Goal: Task Accomplishment & Management: Complete application form

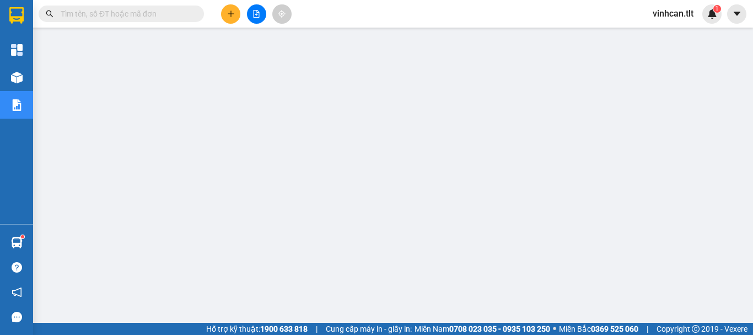
scroll to position [67, 0]
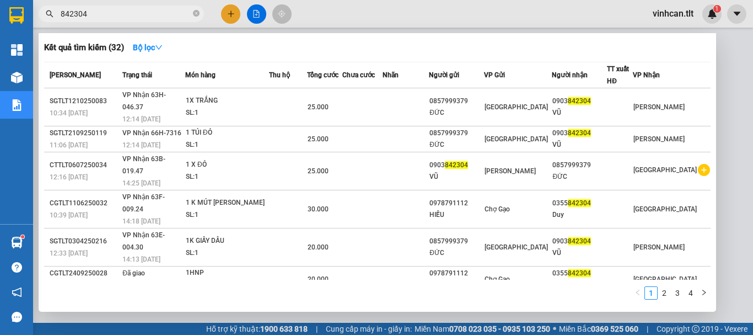
type input "842304"
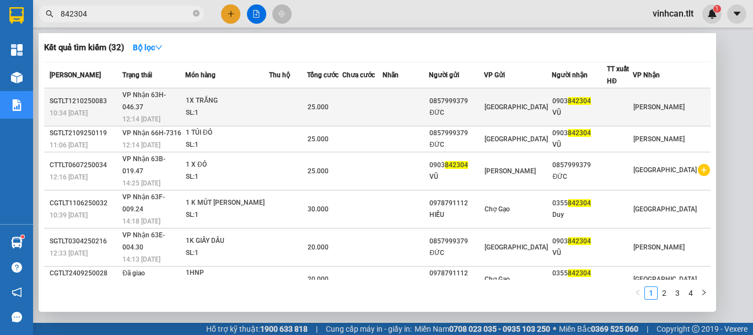
click at [483, 98] on div "0857999379" at bounding box center [456, 101] width 54 height 12
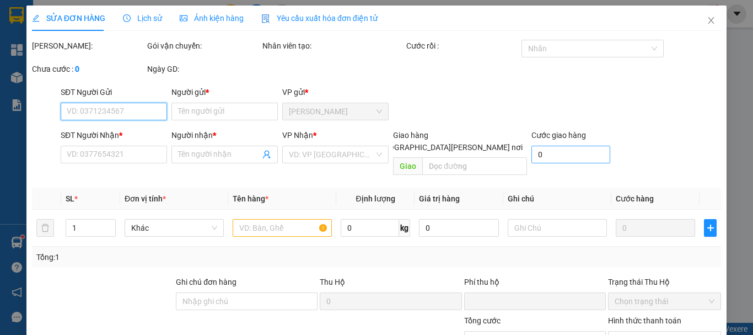
type input "0857999379"
type input "ĐỨC"
type input "0903842304"
type input "VŨ"
type input "0"
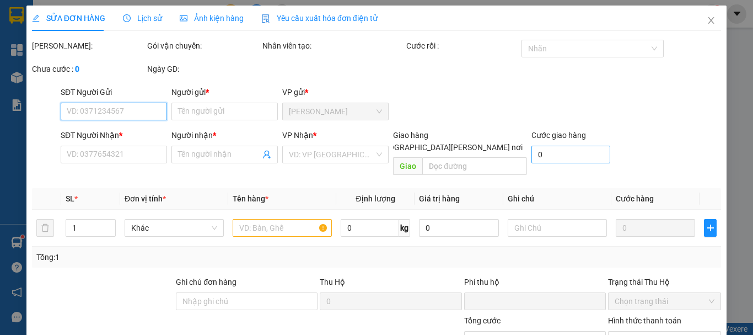
type input "25.000"
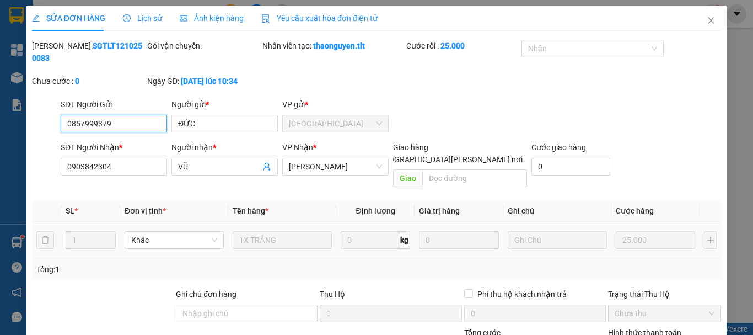
scroll to position [76, 0]
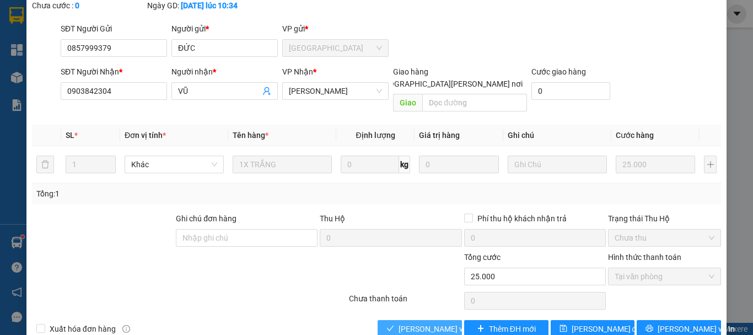
click at [435, 322] on span "[PERSON_NAME] và [PERSON_NAME] hàng" at bounding box center [473, 328] width 149 height 12
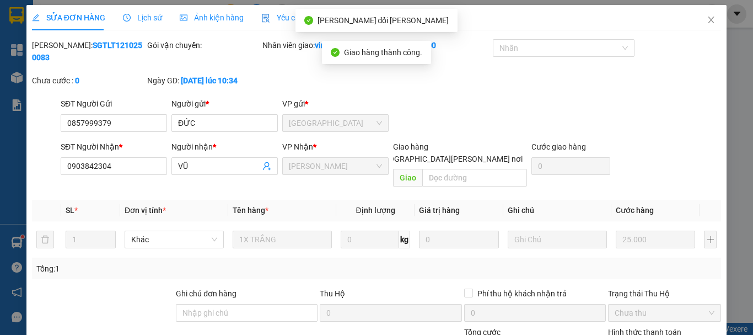
scroll to position [0, 0]
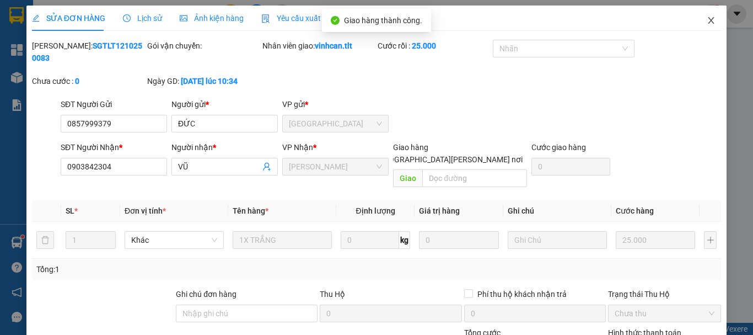
click at [708, 21] on icon "close" at bounding box center [711, 20] width 6 height 7
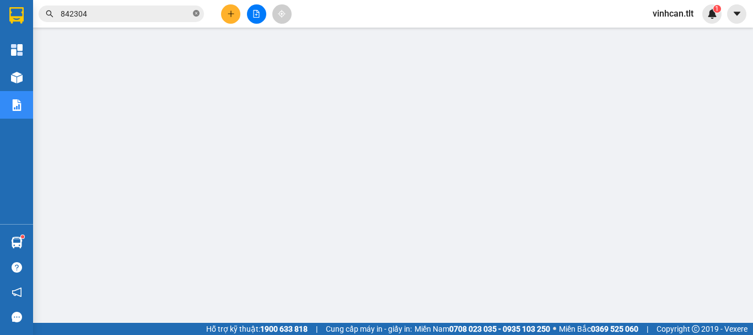
click at [195, 16] on icon "close-circle" at bounding box center [196, 13] width 7 height 7
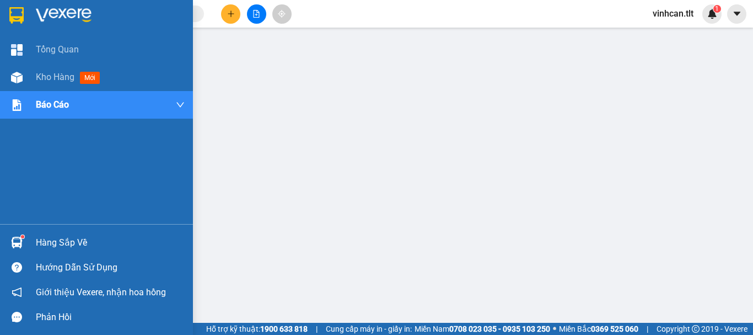
click at [50, 245] on div "Hàng sắp về" at bounding box center [110, 242] width 149 height 17
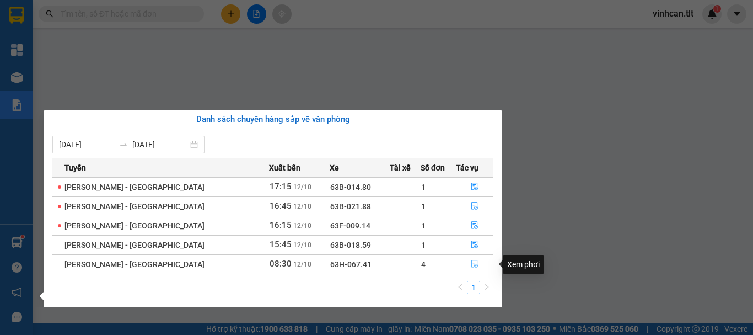
click at [471, 266] on icon "file-done" at bounding box center [475, 264] width 8 height 8
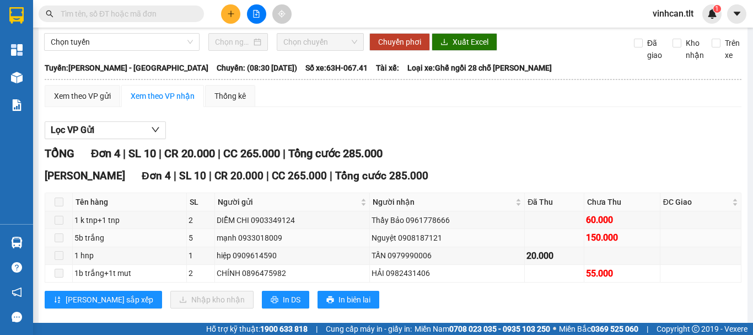
scroll to position [55, 0]
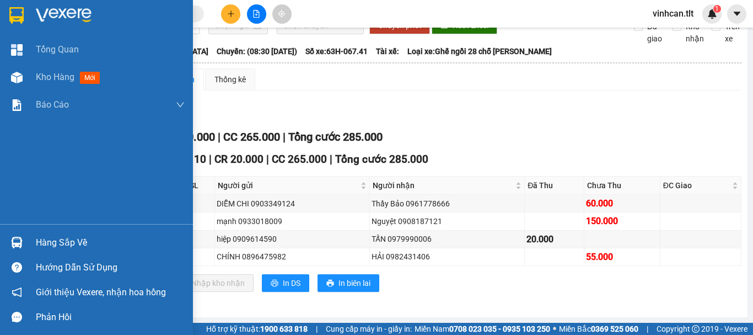
click at [77, 238] on div "Hàng sắp về" at bounding box center [110, 242] width 149 height 17
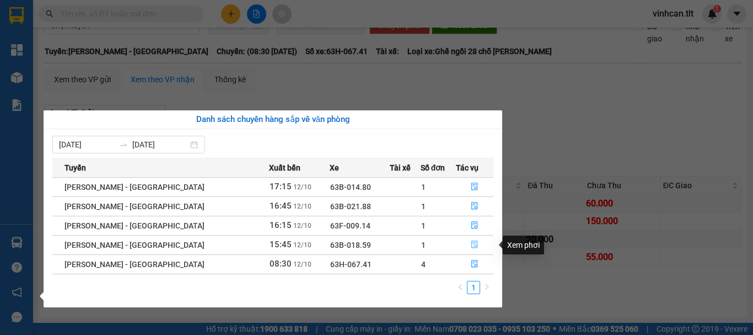
click at [471, 249] on span "file-done" at bounding box center [475, 244] width 8 height 9
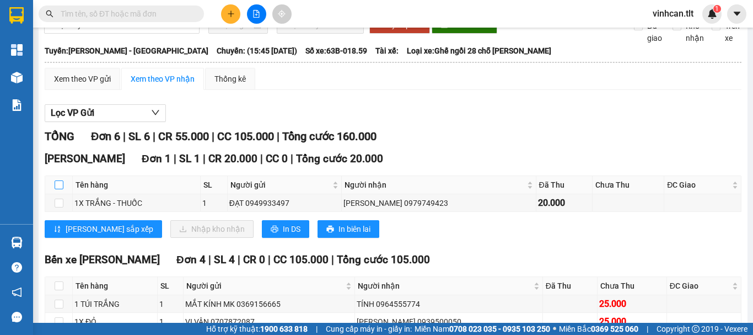
drag, startPoint x: 57, startPoint y: 192, endPoint x: 67, endPoint y: 193, distance: 10.0
click at [60, 189] on input "checkbox" at bounding box center [59, 184] width 9 height 9
checkbox input "true"
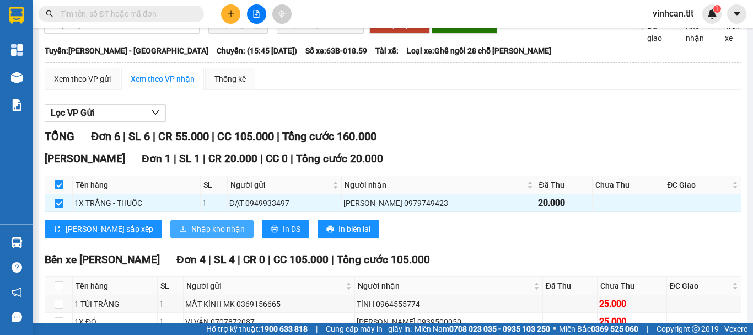
click at [191, 235] on span "Nhập kho nhận" at bounding box center [217, 229] width 53 height 12
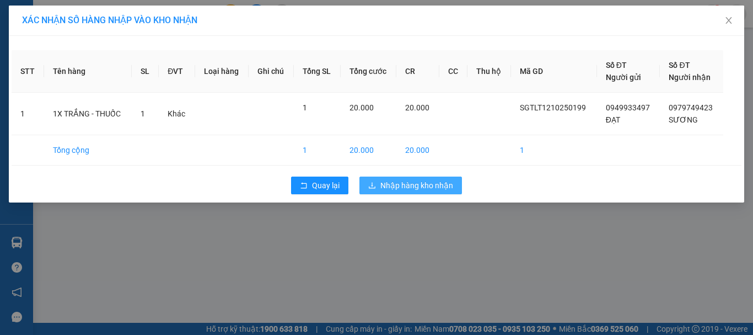
click at [431, 180] on span "Nhập hàng kho nhận" at bounding box center [416, 185] width 73 height 12
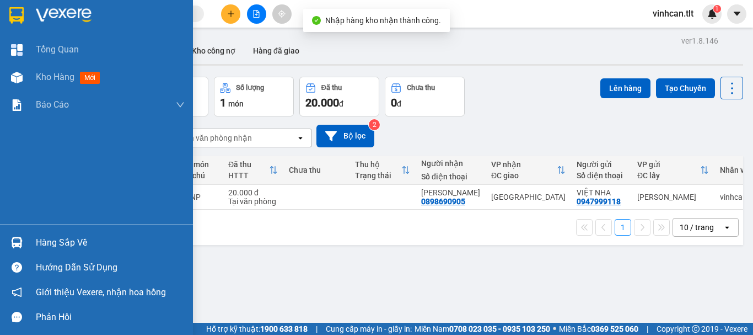
drag, startPoint x: 43, startPoint y: 239, endPoint x: 99, endPoint y: 238, distance: 55.7
click at [45, 239] on div "Hàng sắp về" at bounding box center [110, 242] width 149 height 17
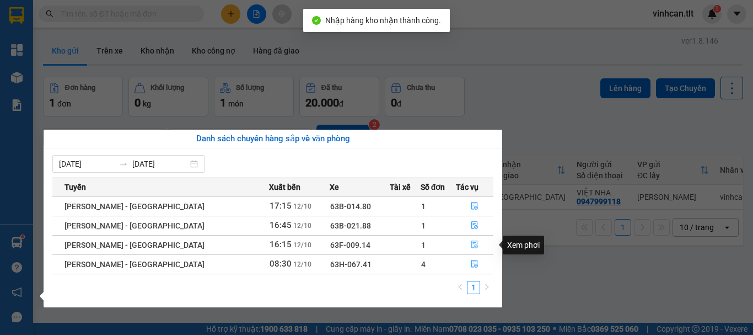
click at [471, 243] on icon "file-done" at bounding box center [475, 244] width 8 height 8
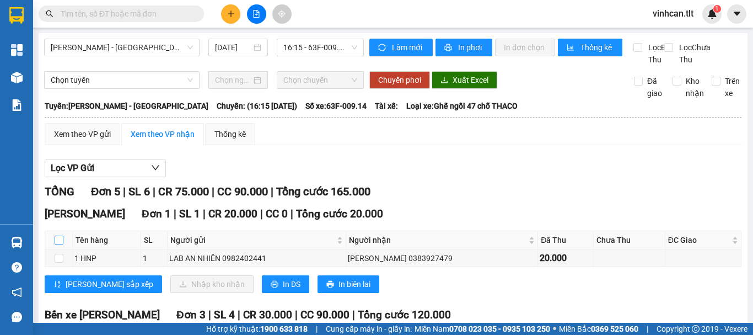
click at [58, 244] on input "checkbox" at bounding box center [59, 239] width 9 height 9
checkbox input "true"
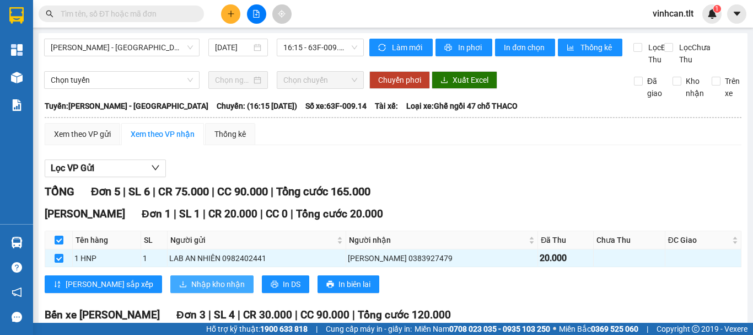
click at [173, 293] on button "Nhập kho nhận" at bounding box center [211, 284] width 83 height 18
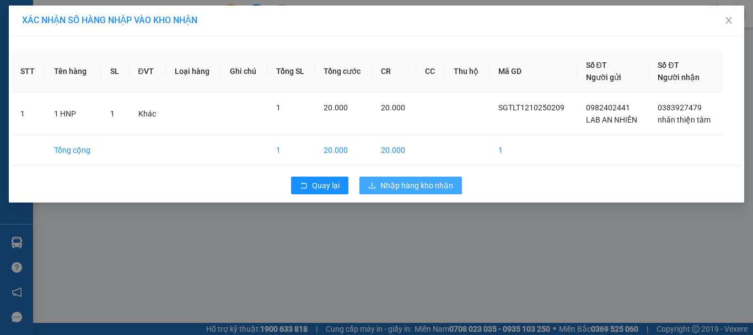
click at [380, 180] on button "Nhập hàng kho nhận" at bounding box center [410, 185] width 103 height 18
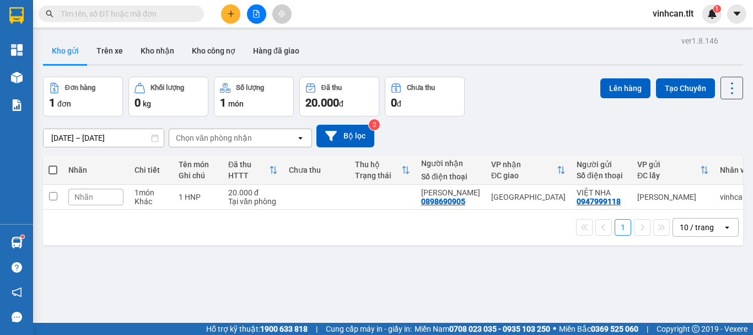
click at [137, 13] on input "text" at bounding box center [126, 14] width 130 height 12
click at [157, 6] on span at bounding box center [121, 14] width 165 height 17
click at [155, 14] on input "text" at bounding box center [126, 14] width 130 height 12
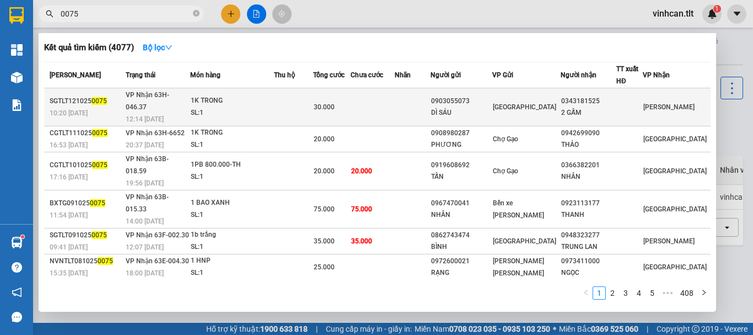
type input "0075"
click at [472, 100] on div "0903055073" at bounding box center [461, 101] width 61 height 12
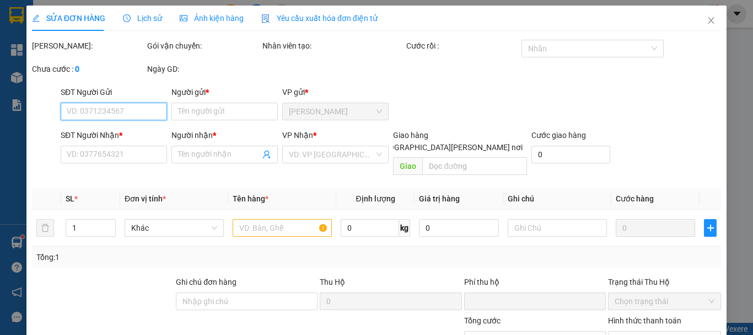
type input "0903055073"
type input "DÌ SÁU"
type input "0343181525"
type input "2 GẤM"
type input "0"
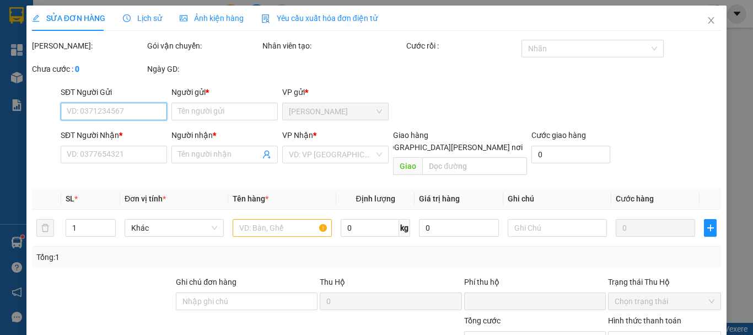
type input "30.000"
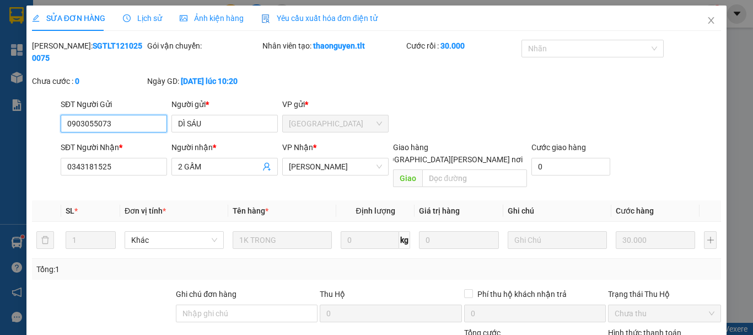
scroll to position [76, 0]
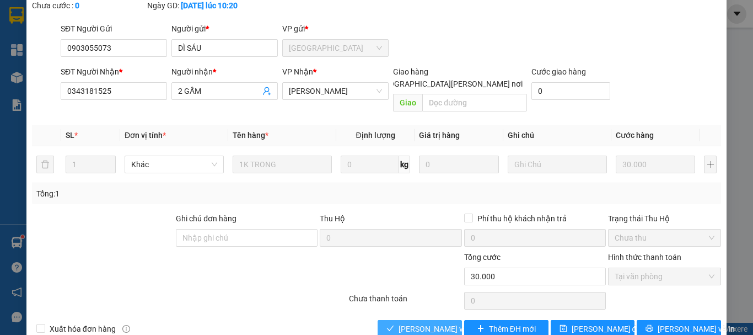
click at [442, 322] on span "[PERSON_NAME] và [PERSON_NAME] hàng" at bounding box center [473, 328] width 149 height 12
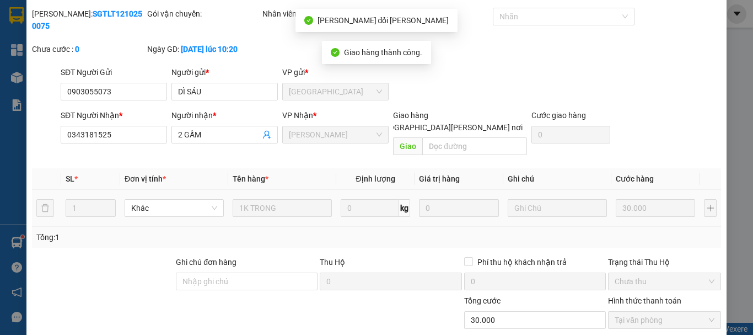
scroll to position [0, 0]
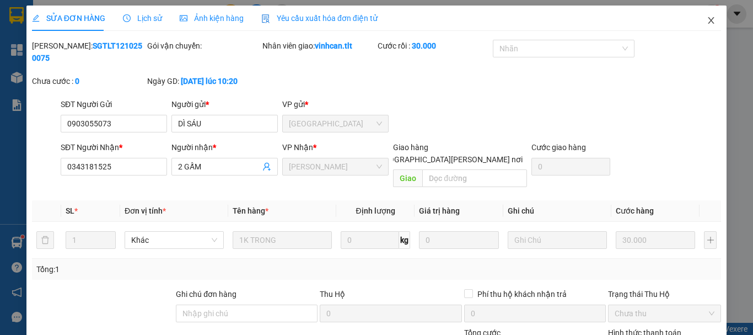
click at [708, 23] on icon "close" at bounding box center [711, 20] width 6 height 7
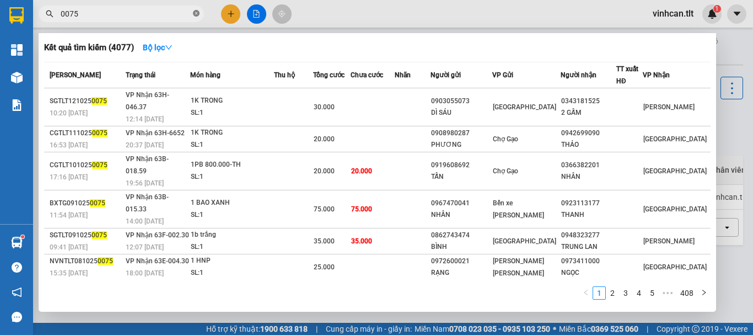
click at [195, 14] on icon "close-circle" at bounding box center [196, 13] width 7 height 7
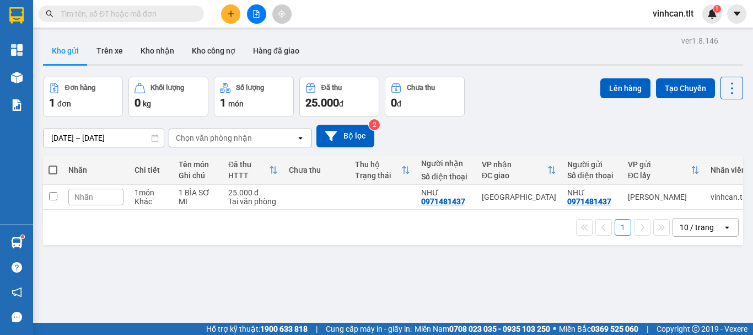
click at [181, 10] on input "text" at bounding box center [126, 14] width 130 height 12
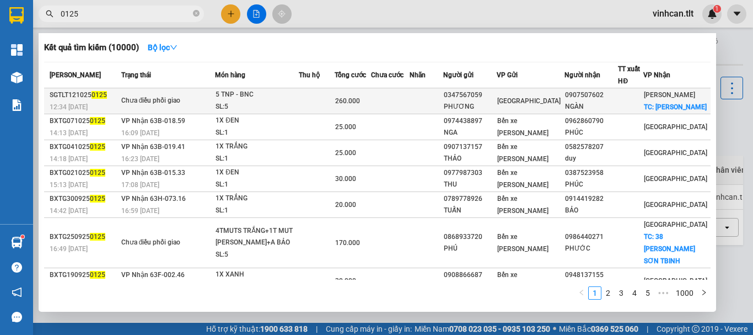
type input "0125"
click at [482, 99] on div "0347567059" at bounding box center [470, 95] width 53 height 12
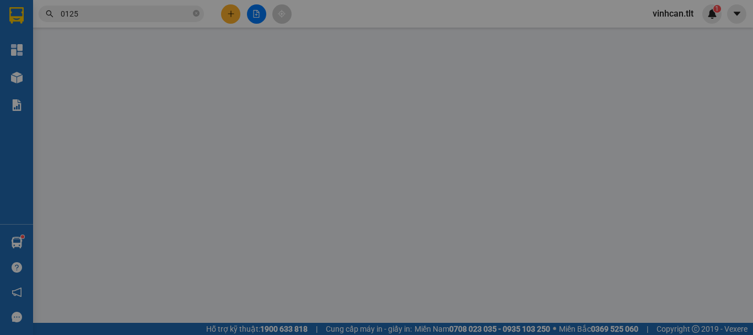
type input "0347567059"
type input "PHƯƠNG"
type input "0907507602"
type input "NGÀN"
checkbox input "true"
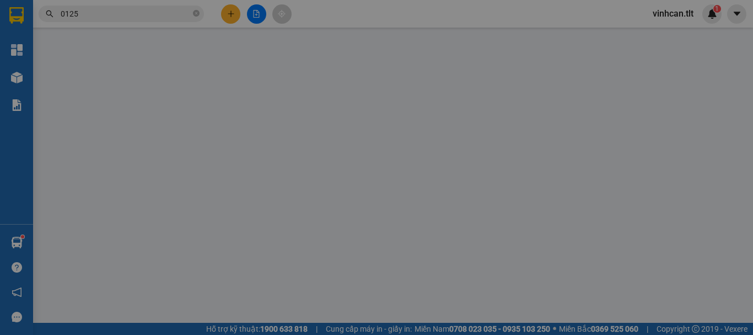
type input "[PERSON_NAME]"
type input "0"
type input "260.000"
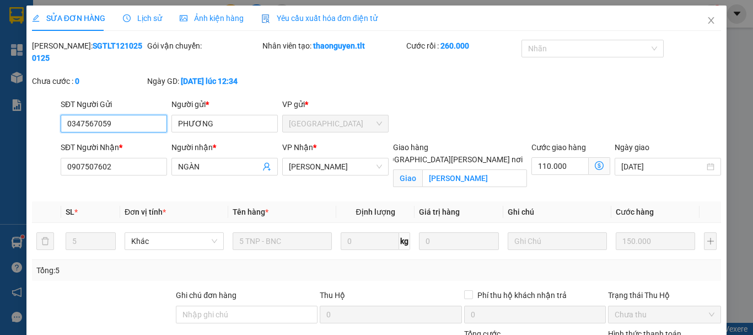
scroll to position [70, 0]
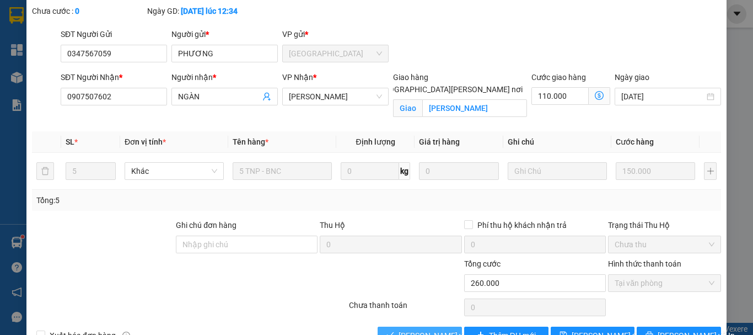
click at [429, 329] on span "[PERSON_NAME] và [PERSON_NAME] hàng" at bounding box center [473, 335] width 149 height 12
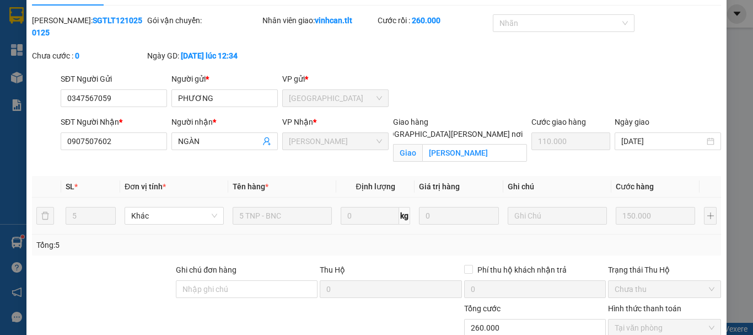
scroll to position [0, 0]
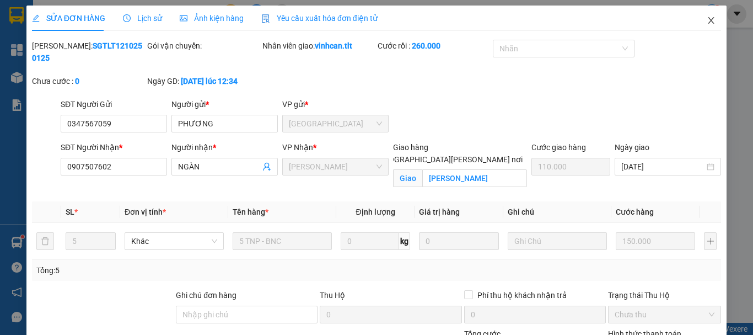
click at [705, 17] on span "Close" at bounding box center [711, 21] width 31 height 31
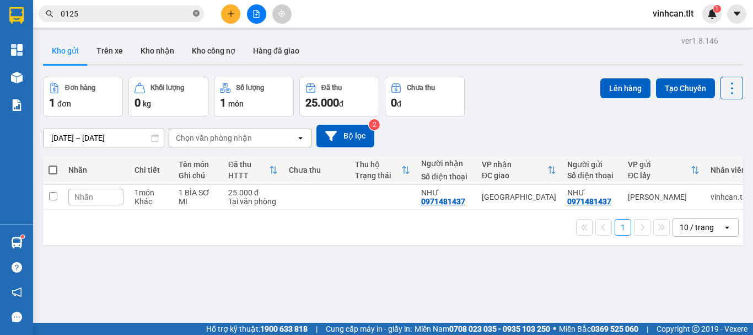
click at [195, 12] on icon "close-circle" at bounding box center [196, 13] width 7 height 7
click at [170, 13] on input "text" at bounding box center [126, 14] width 130 height 12
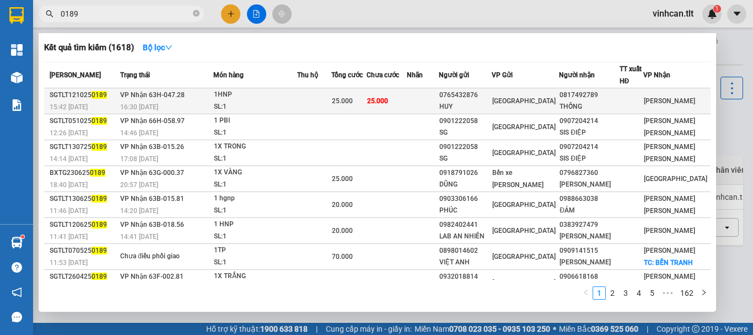
type input "0189"
click at [476, 98] on div "0765432876" at bounding box center [465, 95] width 52 height 12
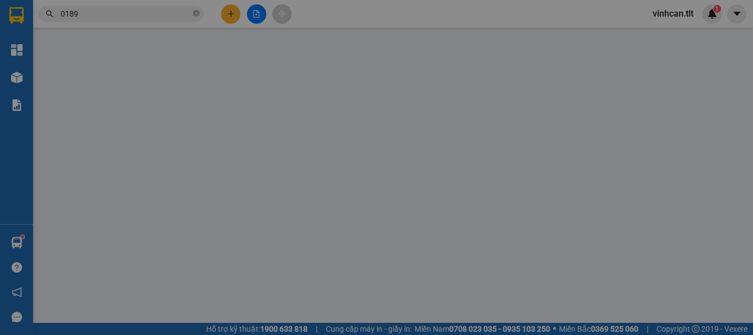
type input "0765432876"
type input "HUY"
type input "0817492789"
type input "THỐNG"
type input "0"
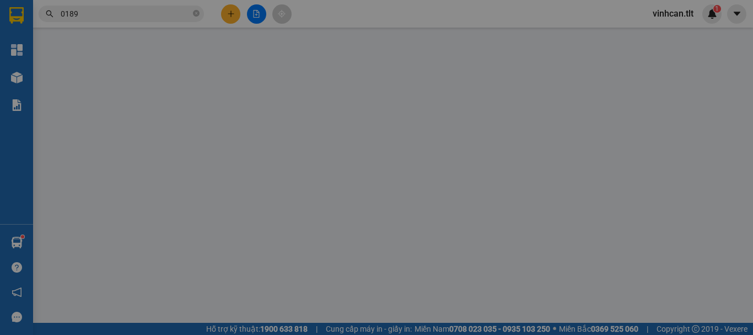
type input "25.000"
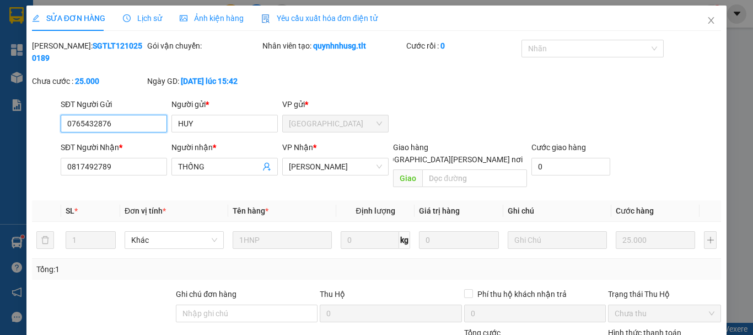
scroll to position [76, 0]
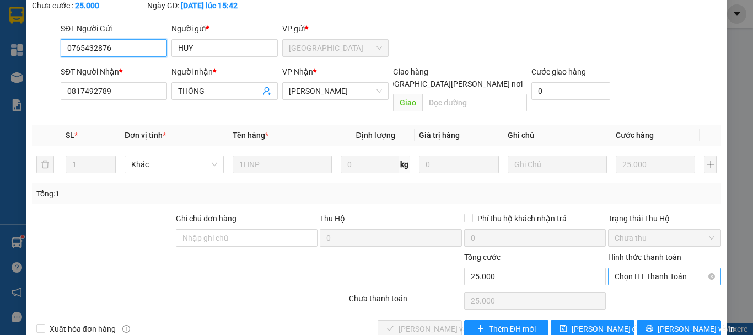
click at [638, 268] on span "Chọn HT Thanh Toán" at bounding box center [665, 276] width 100 height 17
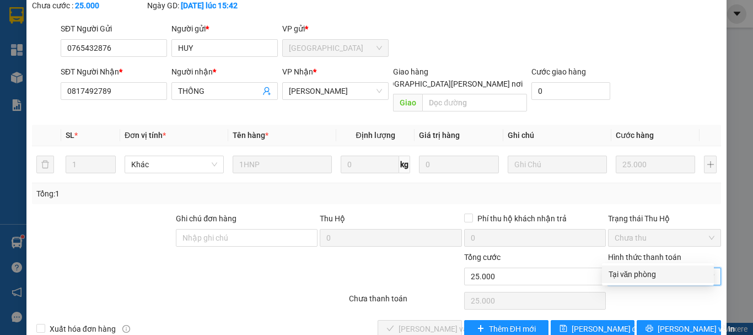
click at [637, 272] on div "Tại văn phòng" at bounding box center [658, 274] width 99 height 12
type input "0"
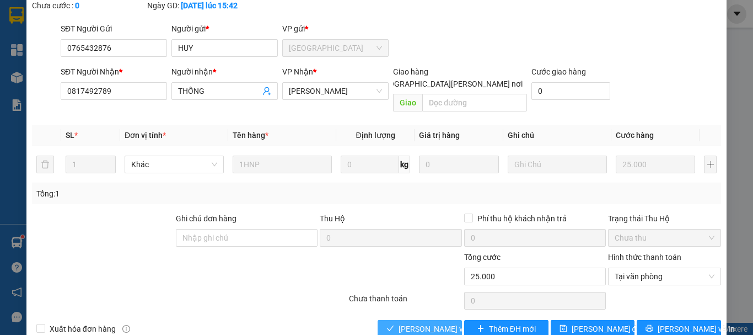
click at [433, 322] on span "[PERSON_NAME] và [PERSON_NAME] hàng" at bounding box center [473, 328] width 149 height 12
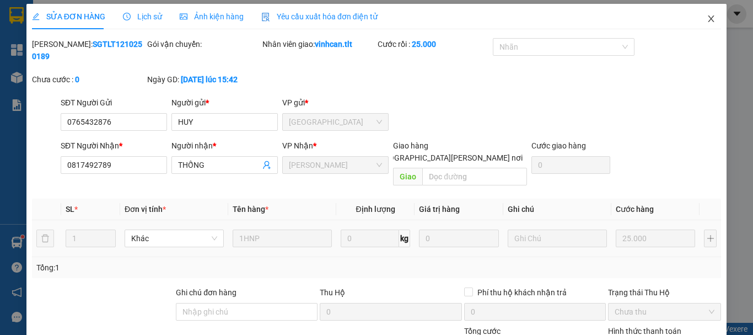
scroll to position [0, 0]
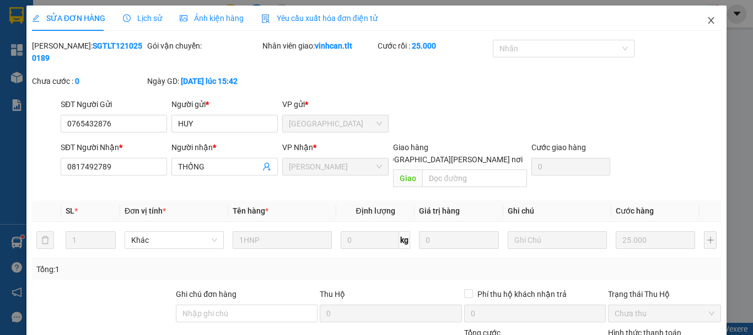
click at [708, 21] on icon "close" at bounding box center [711, 20] width 6 height 7
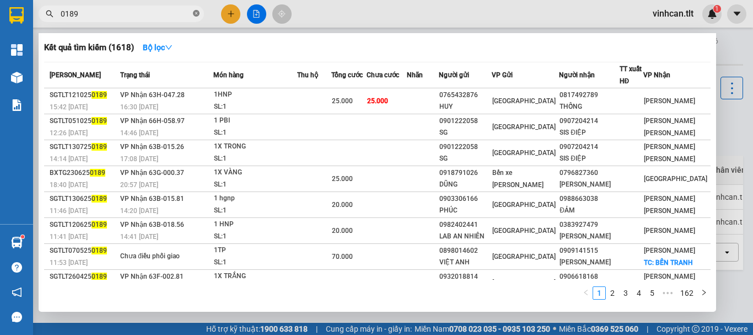
click at [194, 14] on icon "close-circle" at bounding box center [196, 13] width 7 height 7
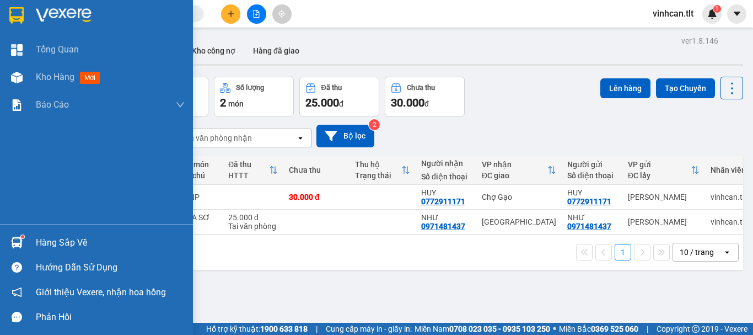
drag, startPoint x: 61, startPoint y: 234, endPoint x: 67, endPoint y: 234, distance: 6.1
click at [63, 234] on div "Hàng sắp về" at bounding box center [110, 242] width 149 height 17
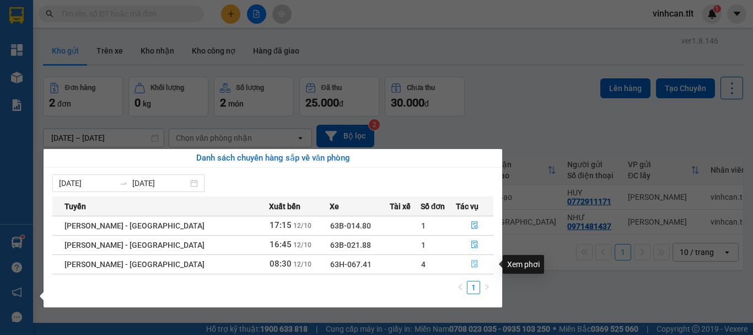
click at [471, 264] on icon "file-done" at bounding box center [474, 264] width 7 height 8
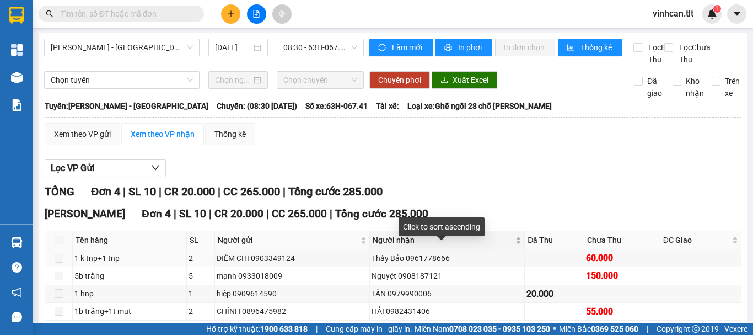
scroll to position [55, 0]
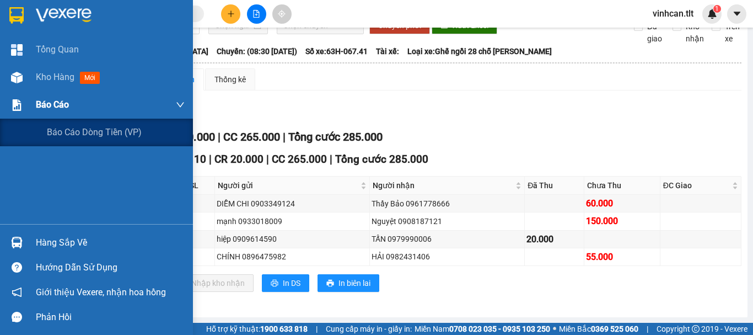
click at [41, 105] on span "Báo cáo" at bounding box center [52, 105] width 33 height 14
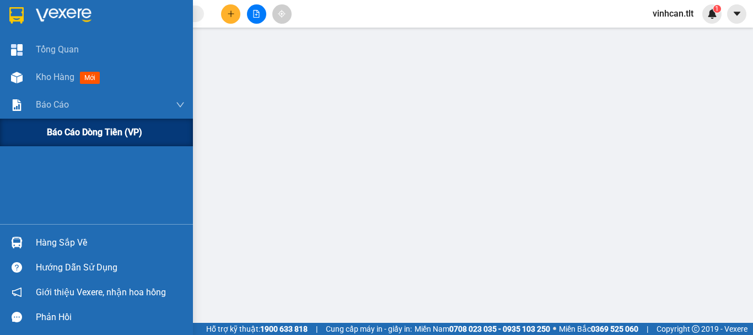
click at [80, 132] on span "Báo cáo dòng tiền (VP)" at bounding box center [94, 132] width 95 height 14
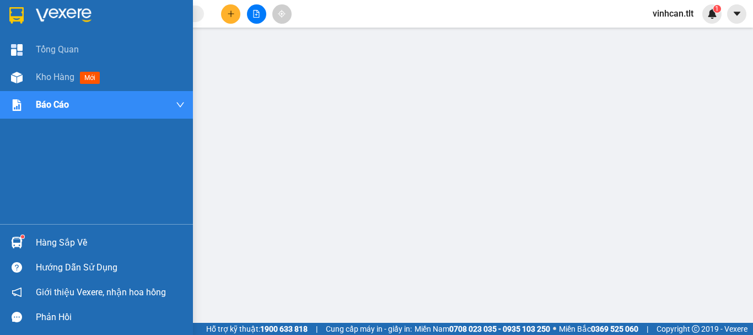
click at [17, 239] on img at bounding box center [17, 242] width 12 height 12
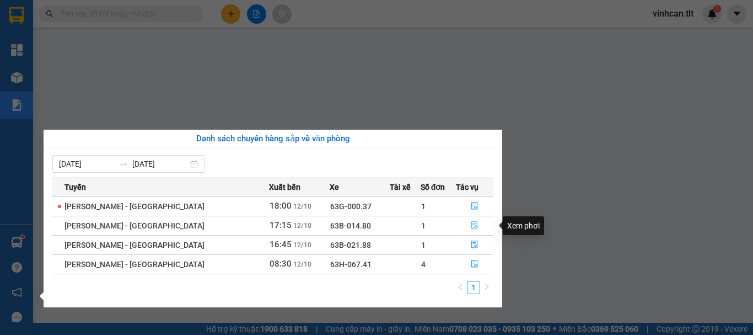
click at [471, 225] on icon "file-done" at bounding box center [475, 225] width 8 height 8
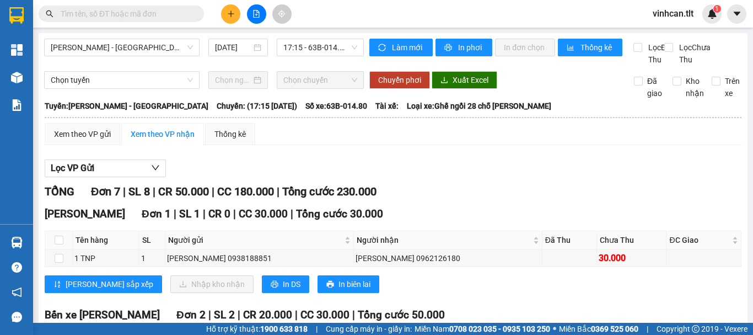
click at [118, 21] on span at bounding box center [121, 14] width 165 height 17
click at [118, 19] on span at bounding box center [121, 14] width 165 height 17
click at [119, 17] on input "text" at bounding box center [126, 14] width 130 height 12
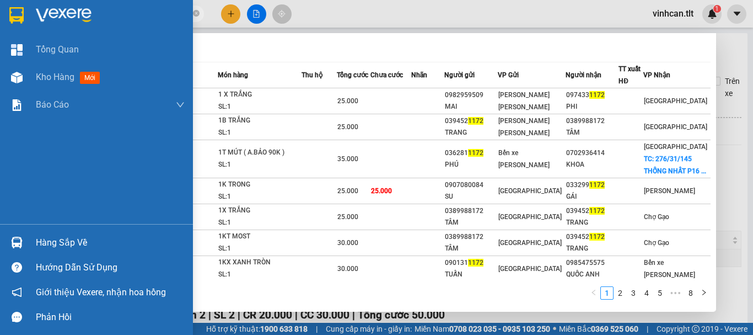
type input "1172"
click at [23, 239] on div at bounding box center [16, 242] width 19 height 19
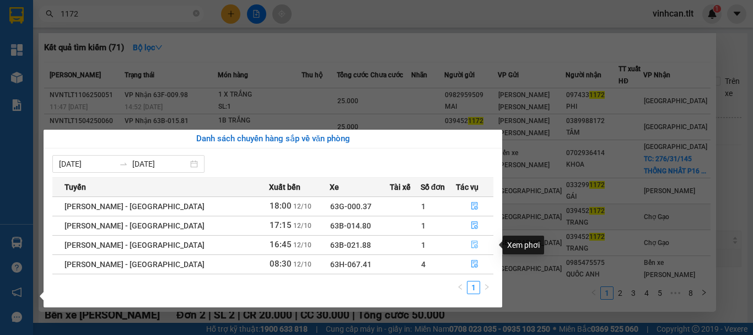
click at [461, 247] on button "button" at bounding box center [474, 245] width 36 height 18
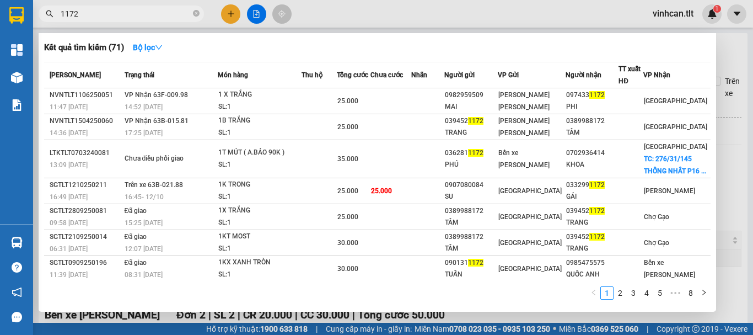
click at [720, 221] on div at bounding box center [376, 167] width 753 height 335
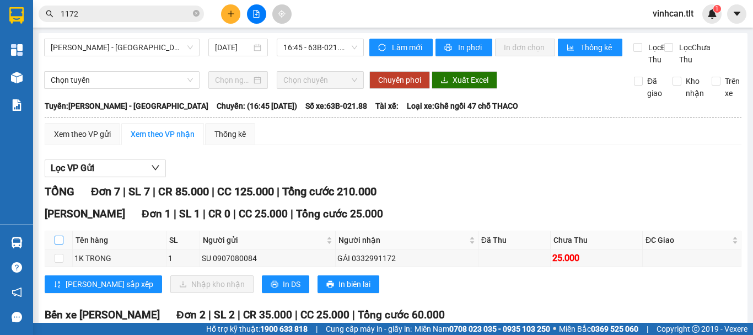
click at [57, 244] on input "checkbox" at bounding box center [59, 239] width 9 height 9
checkbox input "true"
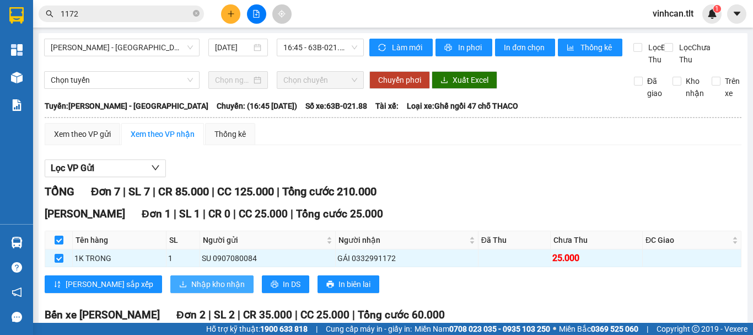
click at [191, 290] on span "Nhập kho nhận" at bounding box center [217, 284] width 53 height 12
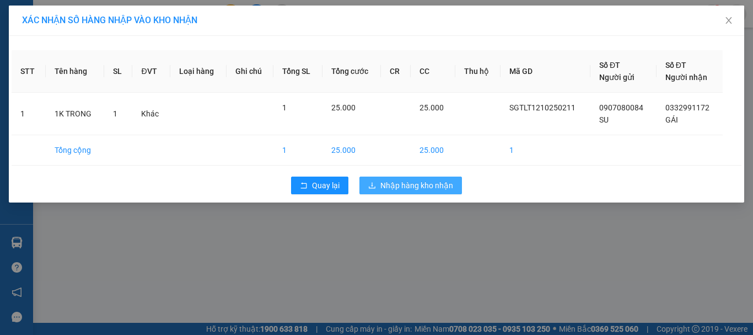
click at [408, 185] on span "Nhập hàng kho nhận" at bounding box center [416, 185] width 73 height 12
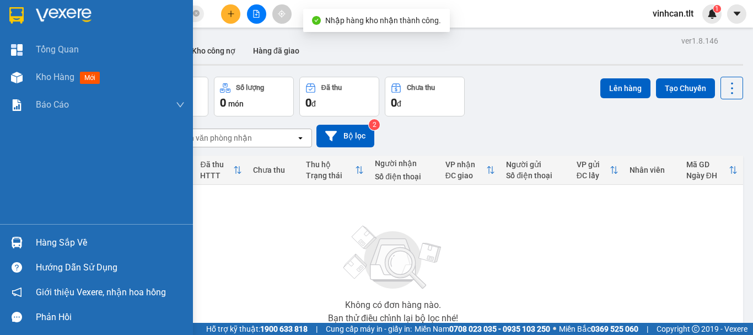
click at [19, 232] on div "Hàng sắp về" at bounding box center [96, 242] width 193 height 25
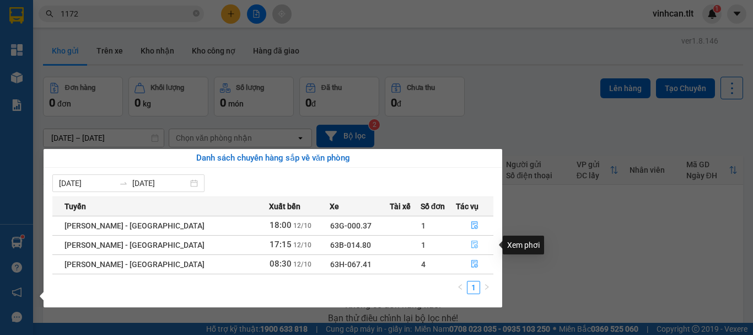
click at [471, 244] on icon "file-done" at bounding box center [475, 244] width 8 height 8
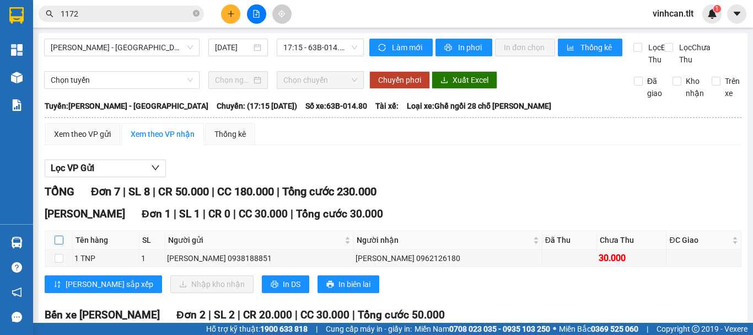
click at [63, 244] on input "checkbox" at bounding box center [59, 239] width 9 height 9
checkbox input "true"
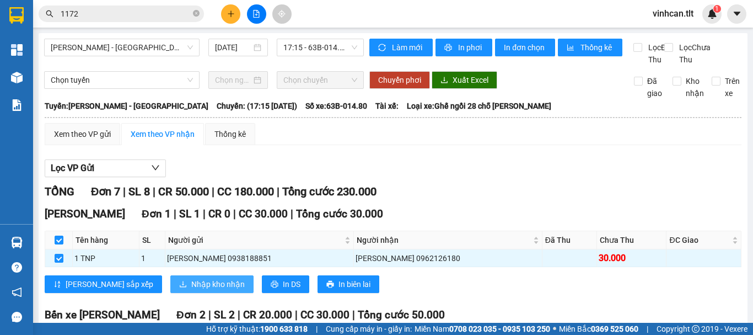
click at [191, 290] on span "Nhập kho nhận" at bounding box center [217, 284] width 53 height 12
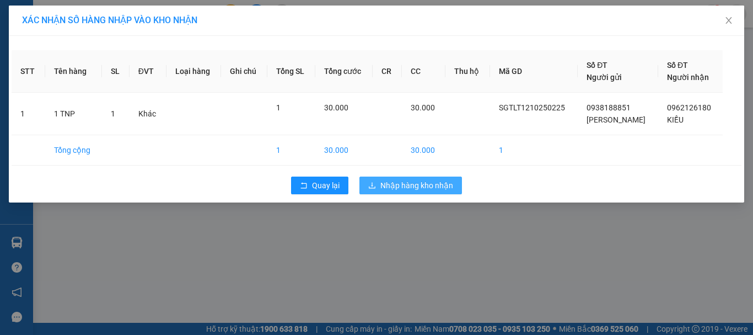
click at [431, 184] on span "Nhập hàng kho nhận" at bounding box center [416, 185] width 73 height 12
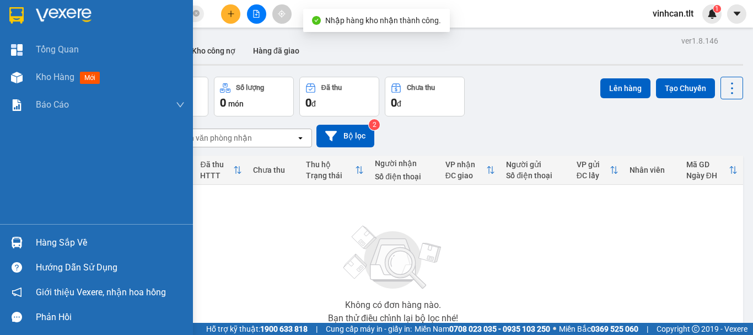
click at [0, 244] on div "Hàng sắp về" at bounding box center [96, 242] width 193 height 25
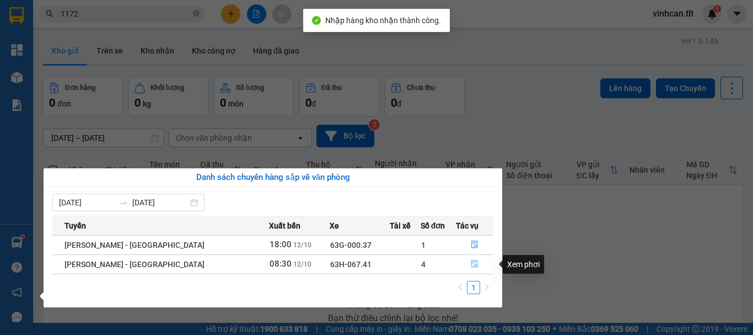
click at [462, 267] on button "button" at bounding box center [474, 264] width 36 height 18
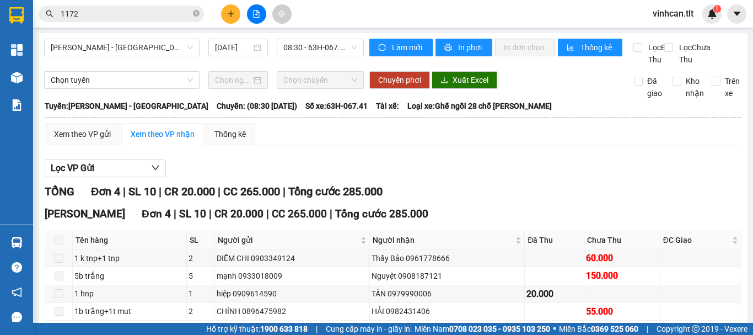
click at [58, 244] on span at bounding box center [59, 239] width 9 height 9
click at [115, 145] on div "Xem theo VP gửi" at bounding box center [83, 134] width 76 height 22
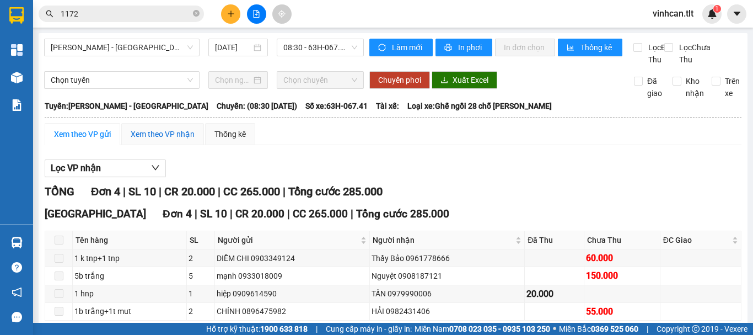
click at [136, 140] on div "Xem theo VP nhận" at bounding box center [163, 134] width 64 height 12
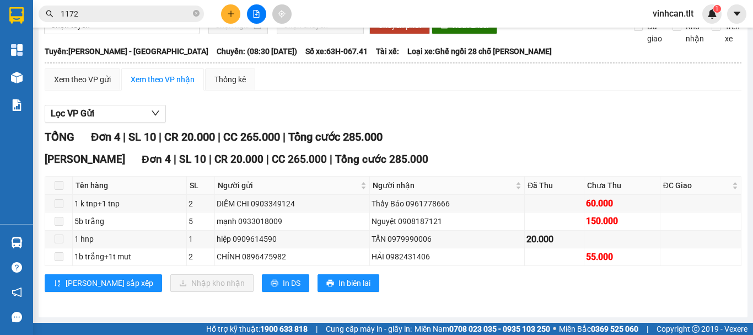
scroll to position [67, 0]
click at [60, 186] on span at bounding box center [59, 185] width 9 height 9
click at [86, 73] on div "Xem theo VP gửi" at bounding box center [83, 79] width 76 height 22
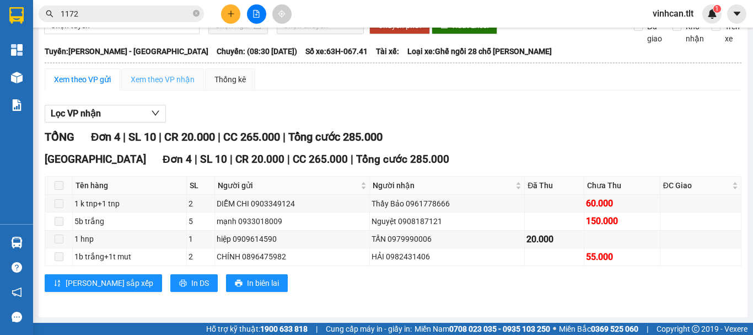
click at [148, 89] on div "Xem theo VP nhận" at bounding box center [162, 79] width 83 height 22
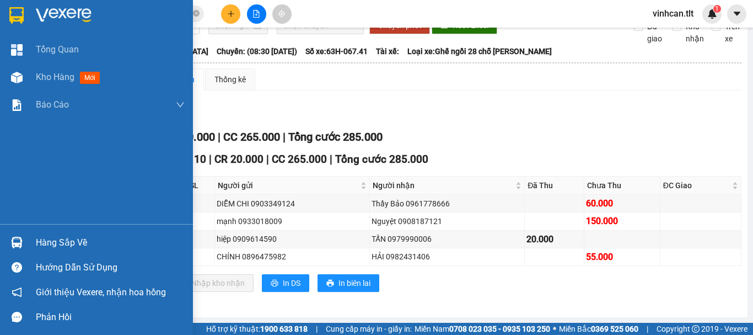
click at [0, 236] on div "Hàng sắp về" at bounding box center [96, 242] width 193 height 25
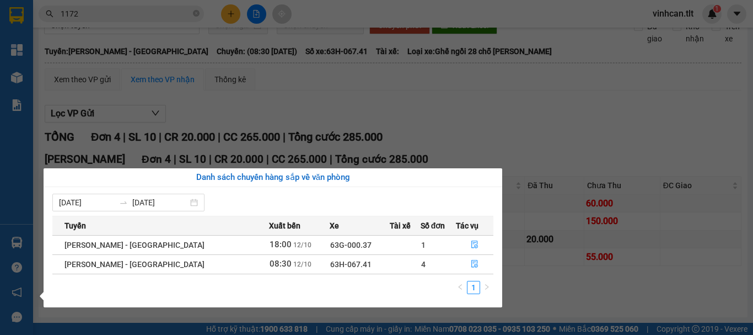
click at [116, 14] on section "Kết quả [PERSON_NAME] ( 71 ) Bộ lọc Mã ĐH Trạng thái Món hàng Thu hộ Tổng [PERS…" at bounding box center [376, 167] width 753 height 335
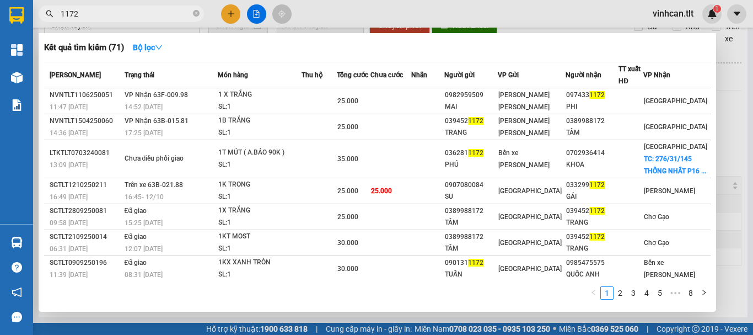
click at [116, 14] on input "1172" at bounding box center [126, 14] width 130 height 12
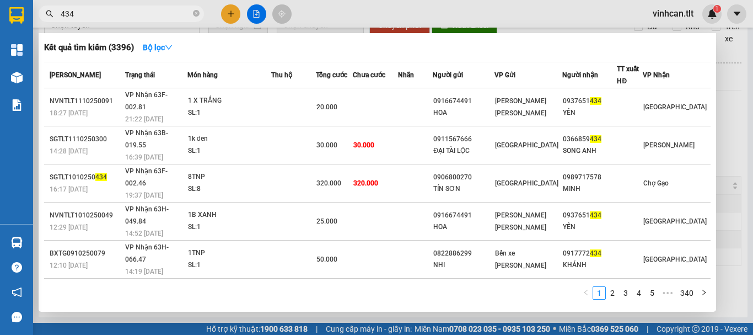
type input "434"
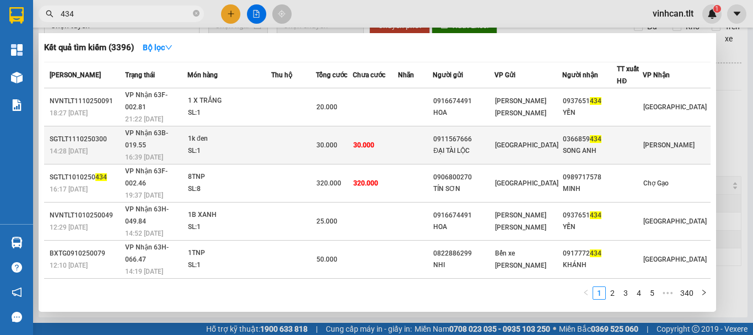
click at [398, 127] on td "30.000" at bounding box center [375, 145] width 45 height 38
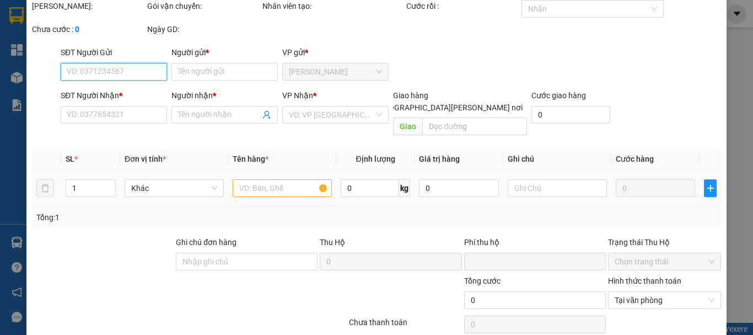
type input "0911567666"
type input "ĐẠI TÀI LỘC"
type input "0366859434"
type input "SONG ANH"
type input "0"
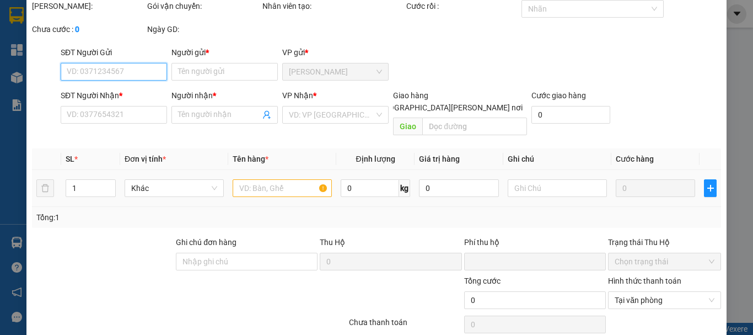
type input "30.000"
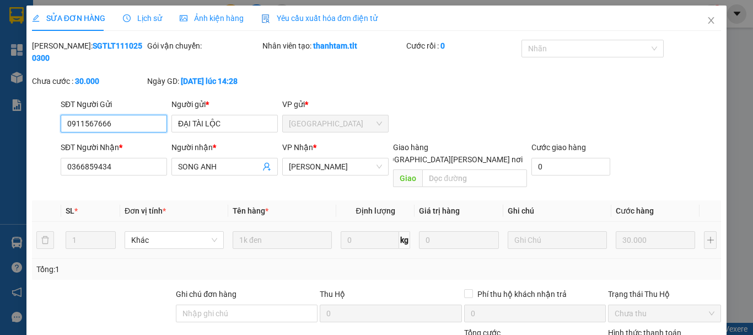
scroll to position [76, 0]
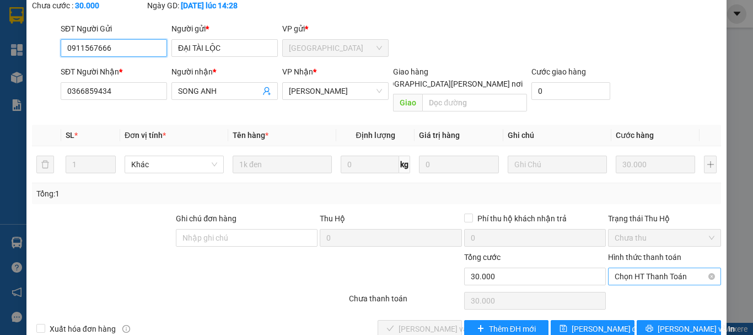
click at [624, 268] on span "Chọn HT Thanh Toán" at bounding box center [665, 276] width 100 height 17
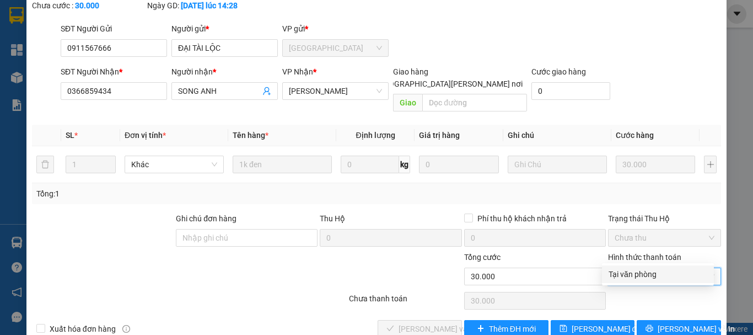
click at [633, 272] on div "Tại văn phòng" at bounding box center [658, 274] width 99 height 12
type input "0"
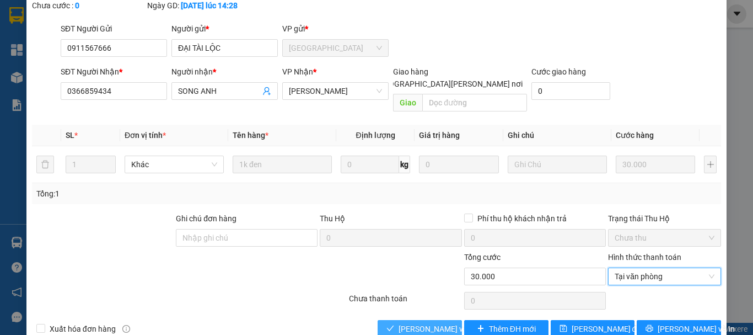
click at [426, 322] on span "[PERSON_NAME] và [PERSON_NAME] hàng" at bounding box center [473, 328] width 149 height 12
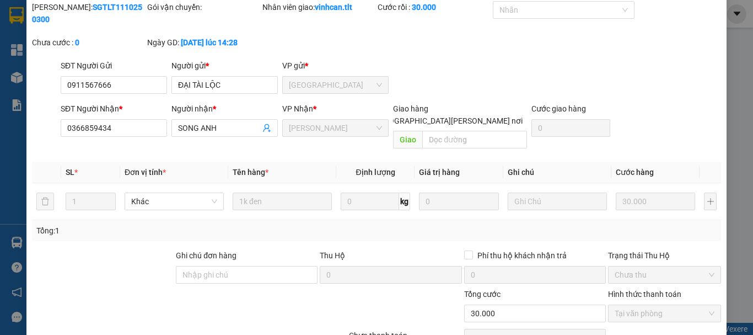
scroll to position [0, 0]
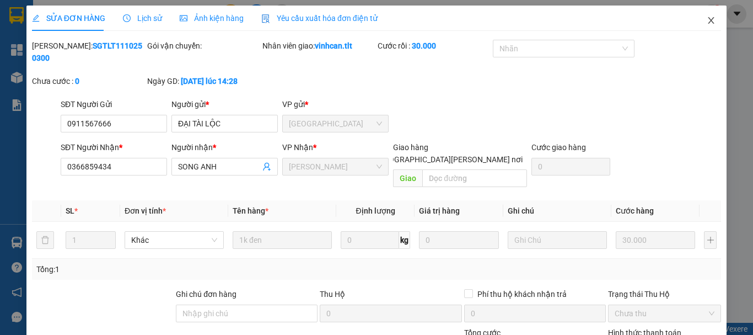
click at [707, 24] on icon "close" at bounding box center [711, 20] width 9 height 9
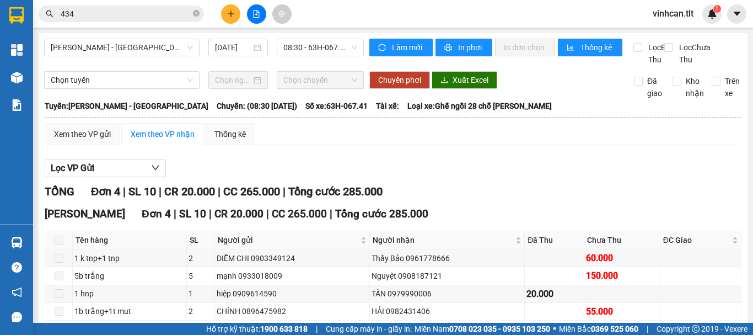
click at [83, 17] on input "434" at bounding box center [126, 14] width 130 height 12
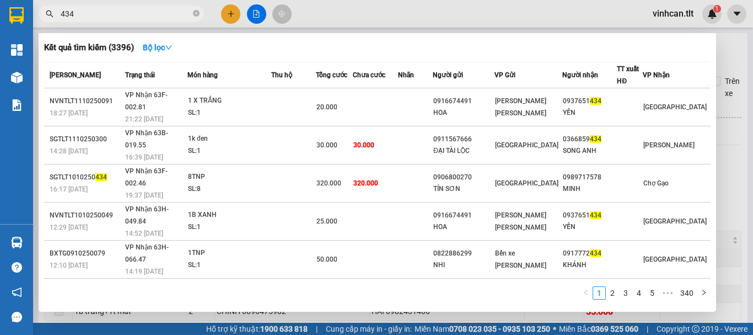
click at [83, 17] on input "434" at bounding box center [126, 14] width 130 height 12
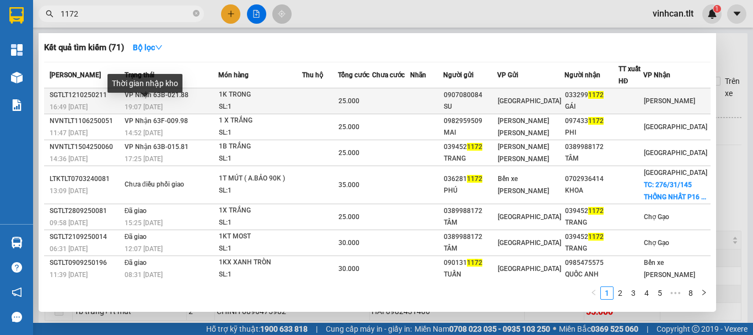
type input "1172"
click at [128, 103] on span "19:07 [DATE]" at bounding box center [144, 107] width 38 height 8
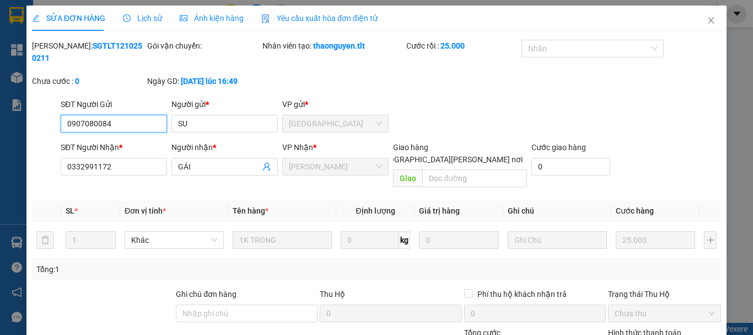
scroll to position [76, 0]
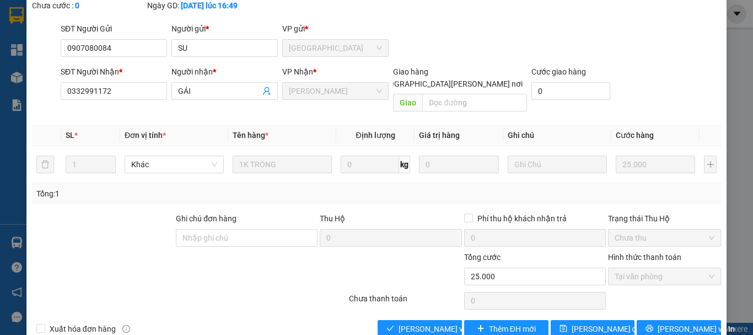
click at [393, 292] on div "Total Paid Fee 25.000 Total UnPaid Fee 0 Cash Collection Total Fee Mã ĐH: SGTLT…" at bounding box center [376, 150] width 689 height 373
click at [399, 322] on span "[PERSON_NAME] và [PERSON_NAME] hàng" at bounding box center [473, 328] width 149 height 12
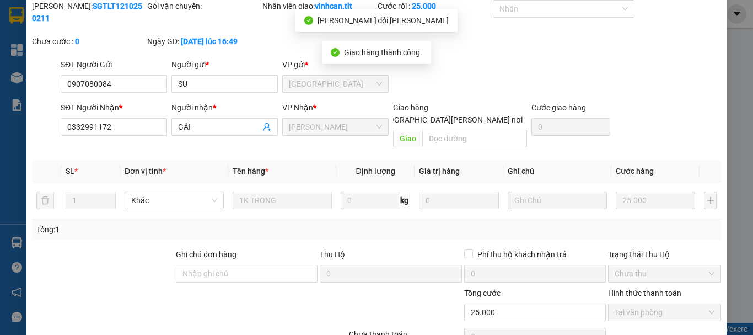
scroll to position [0, 0]
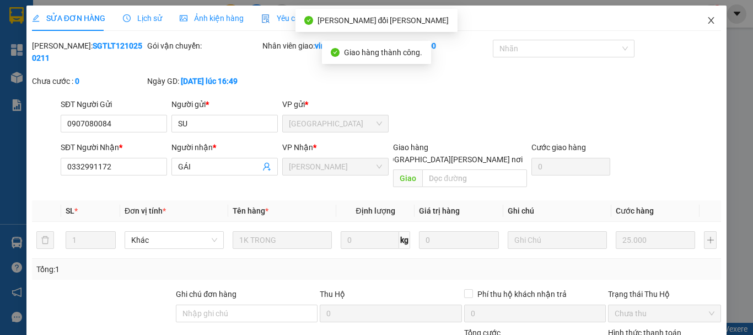
click at [707, 24] on icon "close" at bounding box center [711, 20] width 9 height 9
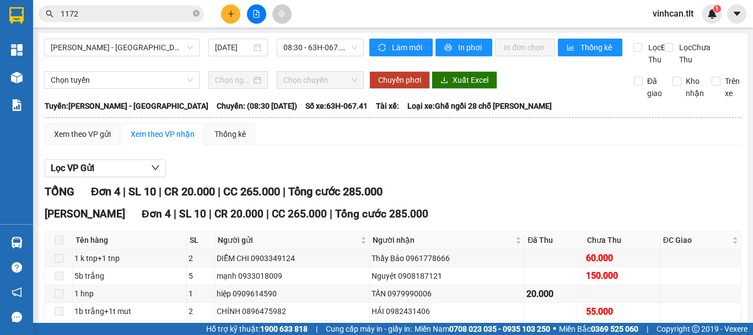
click at [128, 20] on span "1172" at bounding box center [121, 14] width 165 height 17
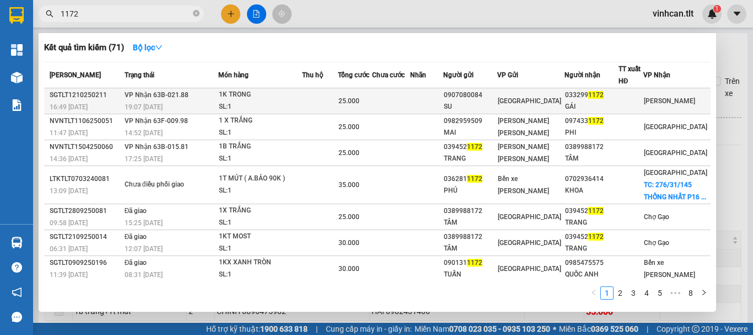
click at [352, 97] on span "25.000" at bounding box center [348, 101] width 21 height 8
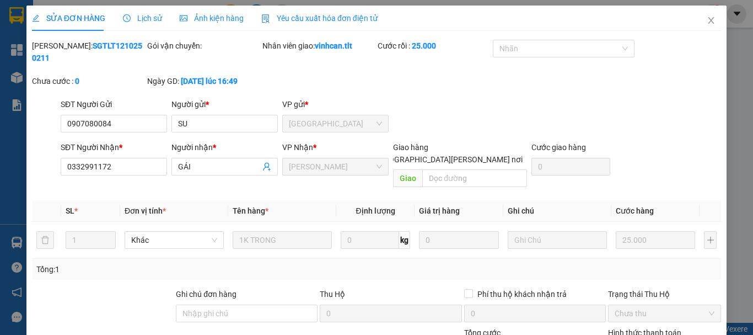
type input "0907080084"
type input "SU"
type input "0332991172"
type input "GÁI"
type input "0"
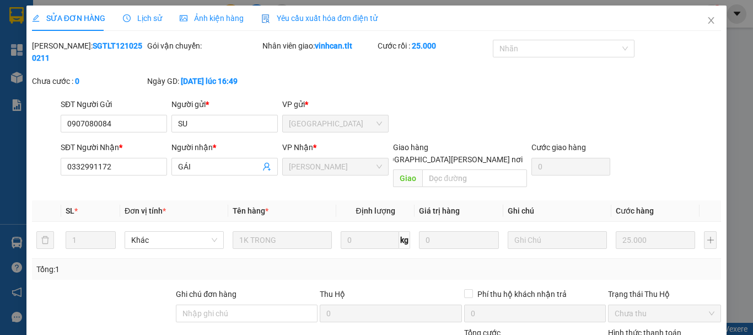
type input "25.000"
click at [698, 12] on span "Close" at bounding box center [711, 21] width 31 height 31
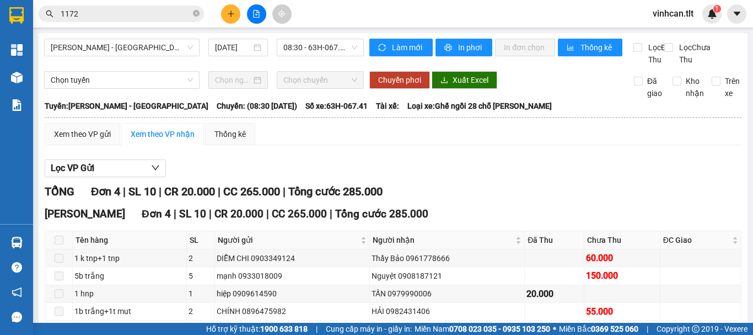
click at [187, 16] on input "1172" at bounding box center [126, 14] width 130 height 12
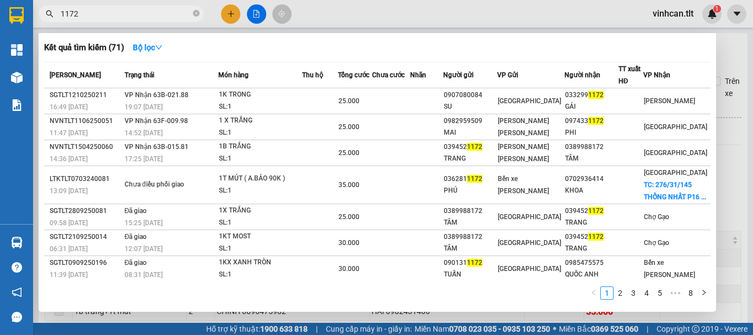
click at [187, 16] on input "1172" at bounding box center [126, 14] width 130 height 12
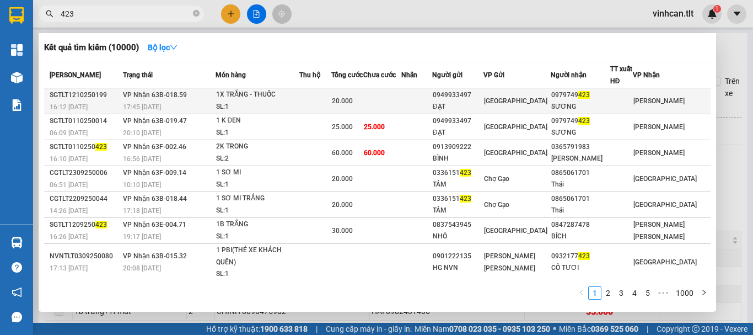
type input "423"
click at [273, 95] on div "1X TRẮNG - THUỐC" at bounding box center [257, 95] width 83 height 12
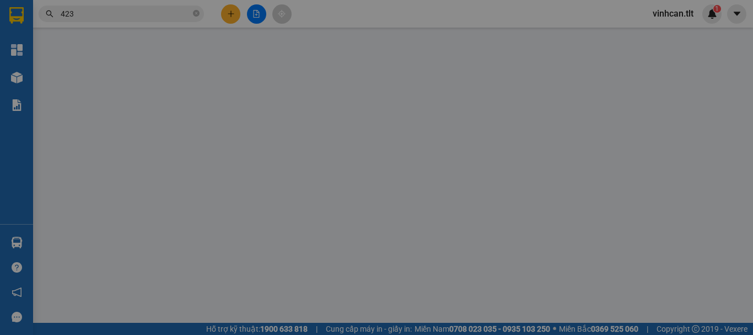
type input "0949933497"
type input "ĐẠT"
type input "0979749423"
type input "SƯƠNG"
type input "0"
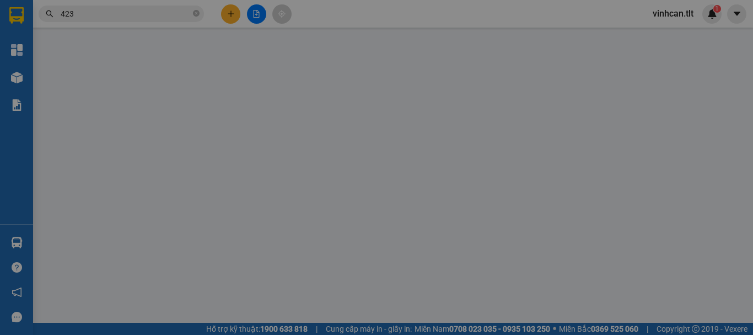
type input "20.000"
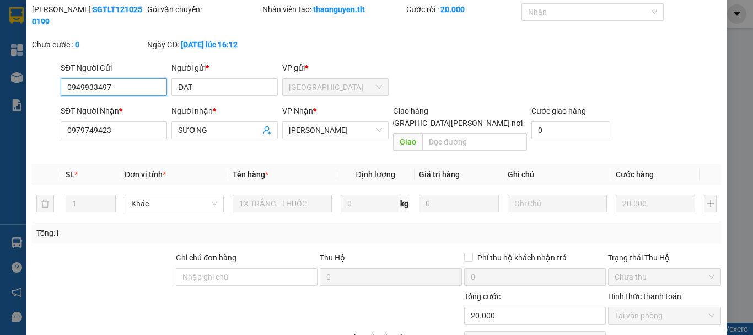
scroll to position [76, 0]
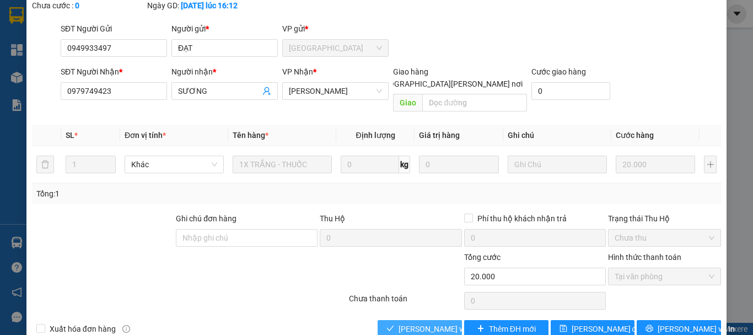
click at [423, 322] on span "[PERSON_NAME] và [PERSON_NAME] hàng" at bounding box center [473, 328] width 149 height 12
